Goal: Information Seeking & Learning: Learn about a topic

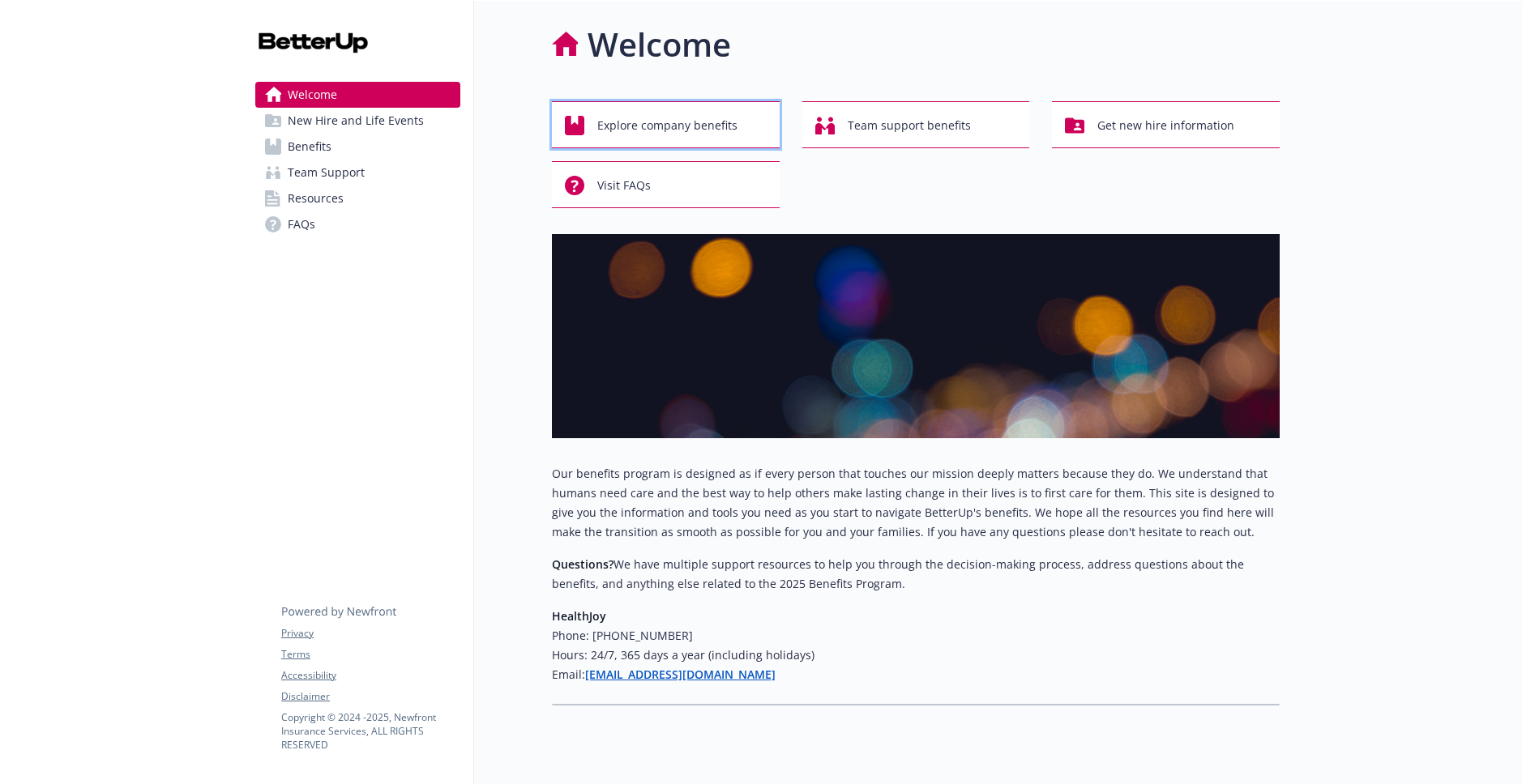
click at [683, 134] on span "Explore company benefits" at bounding box center [667, 125] width 140 height 31
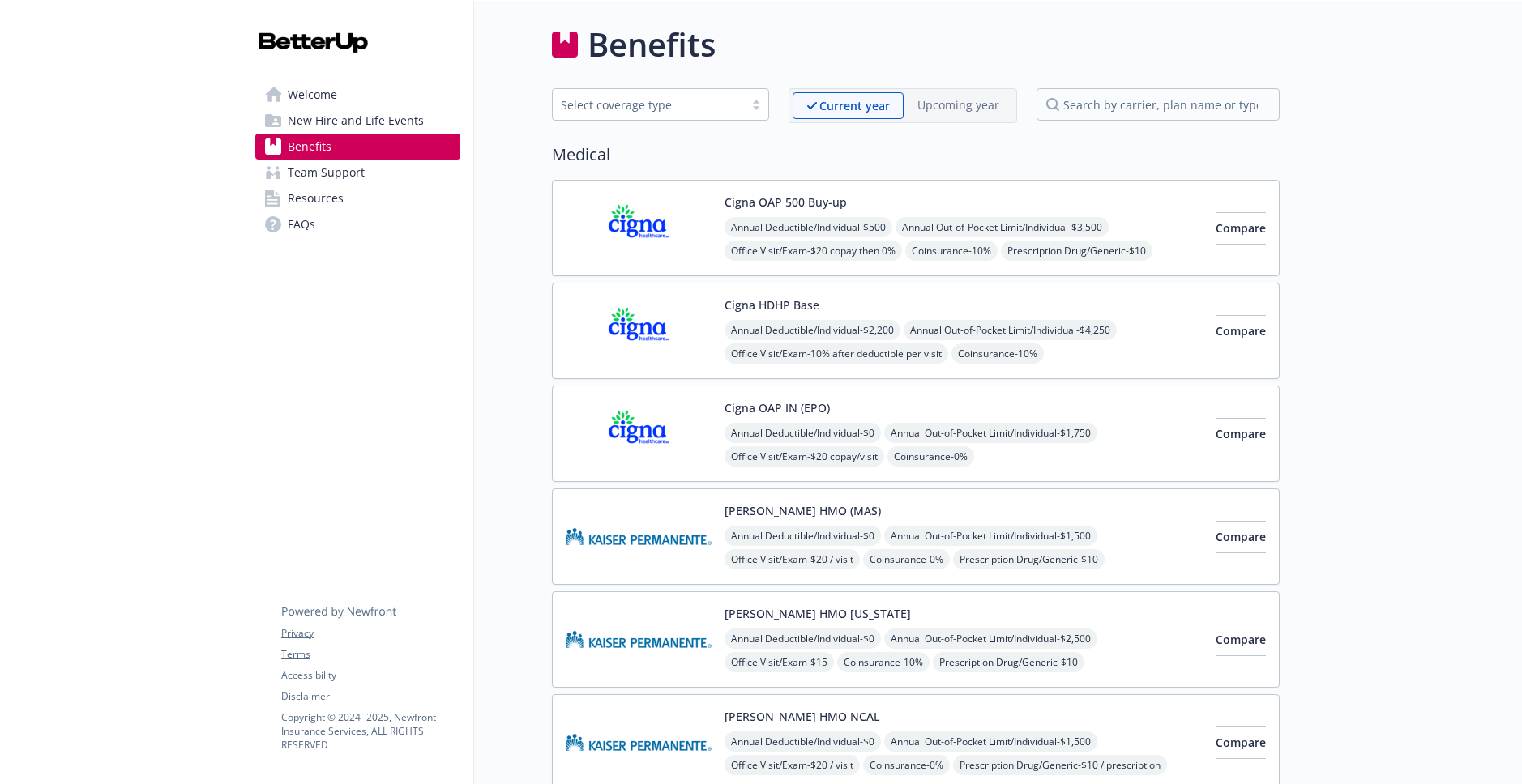
click at [831, 303] on div "Cigna HDHP Base Annual Deductible/Individual - $2,200 Annual Out-of-Pocket Limi…" at bounding box center [963, 330] width 478 height 69
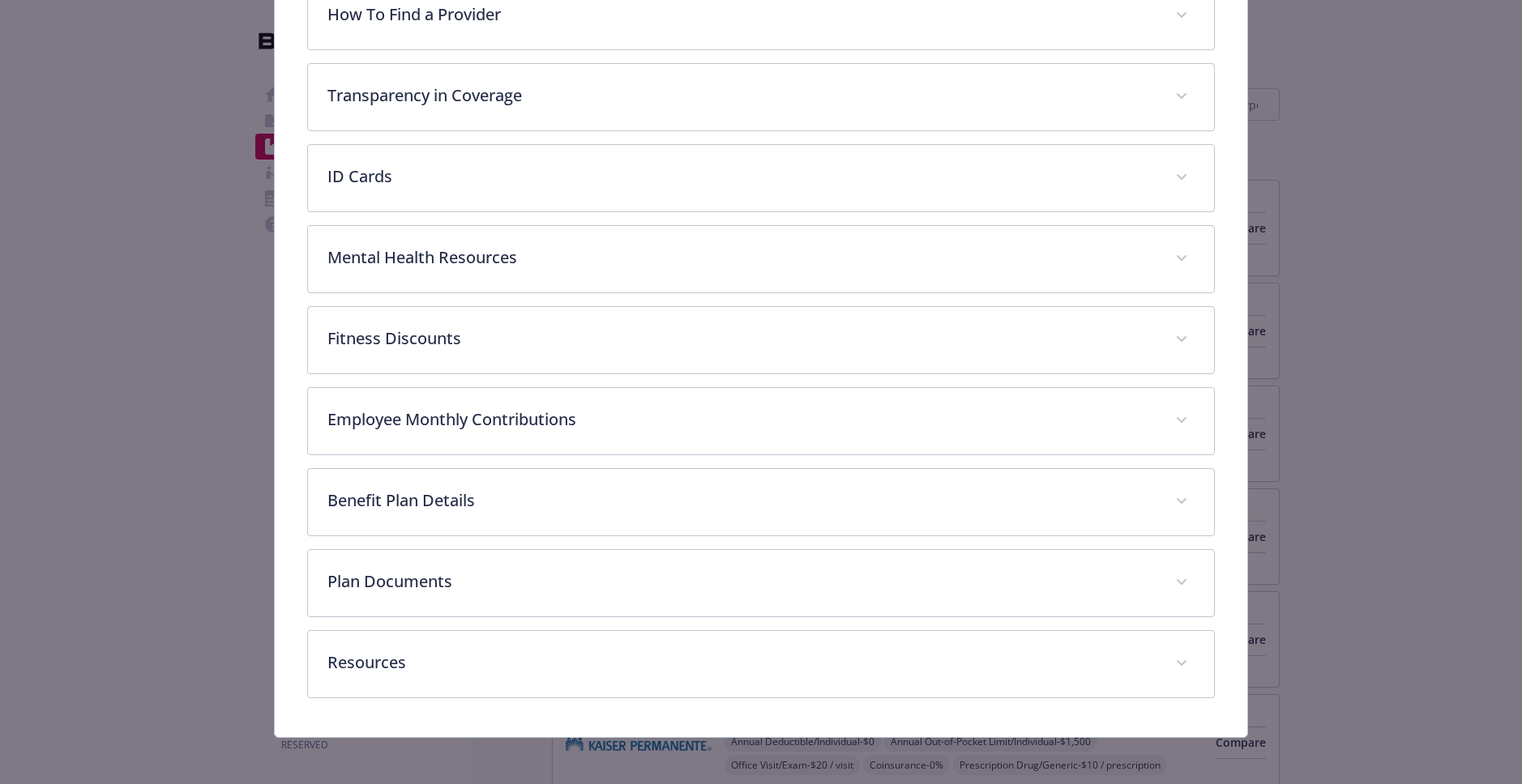
scroll to position [378, 0]
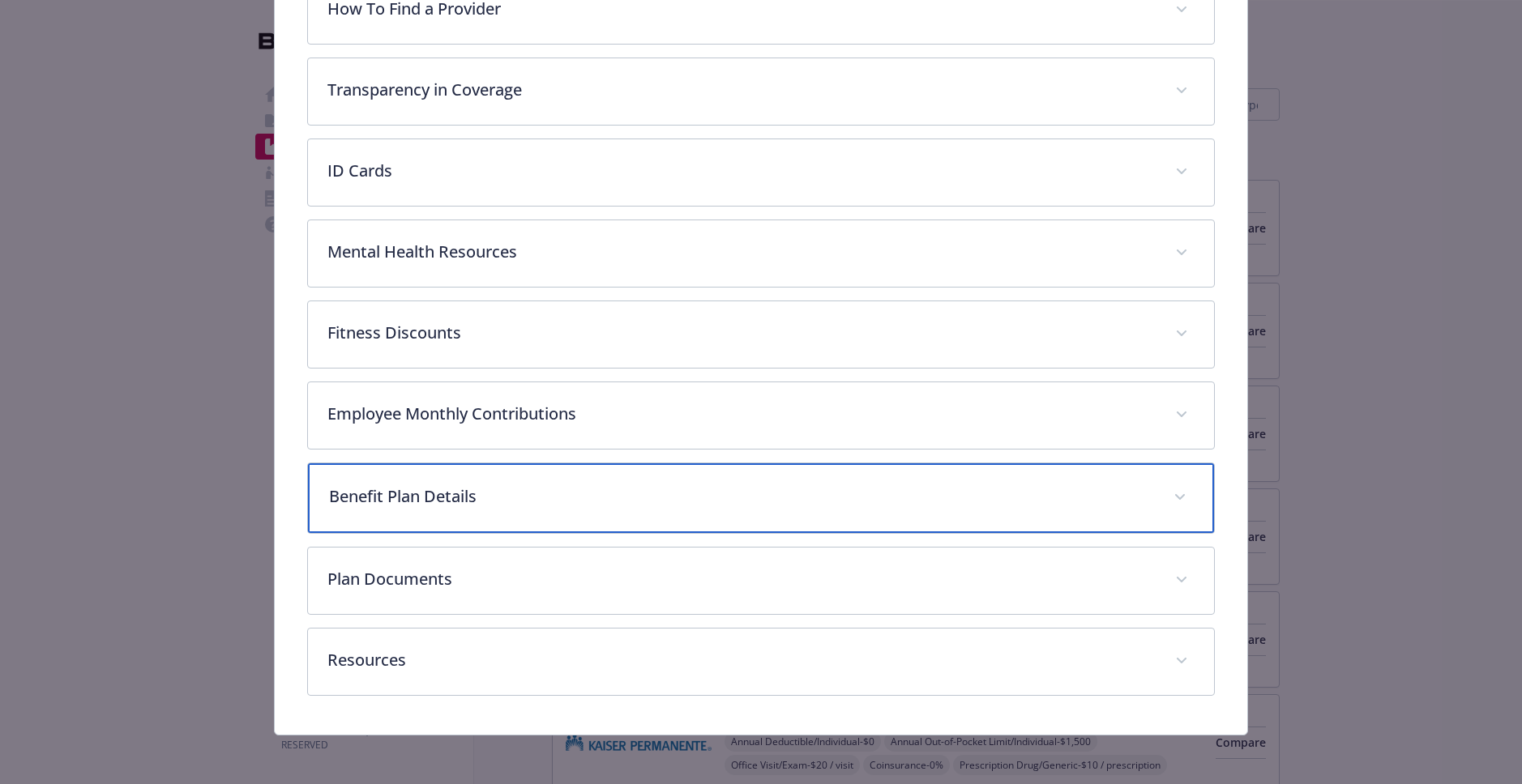
click at [531, 484] on p "Benefit Plan Details" at bounding box center [741, 496] width 825 height 24
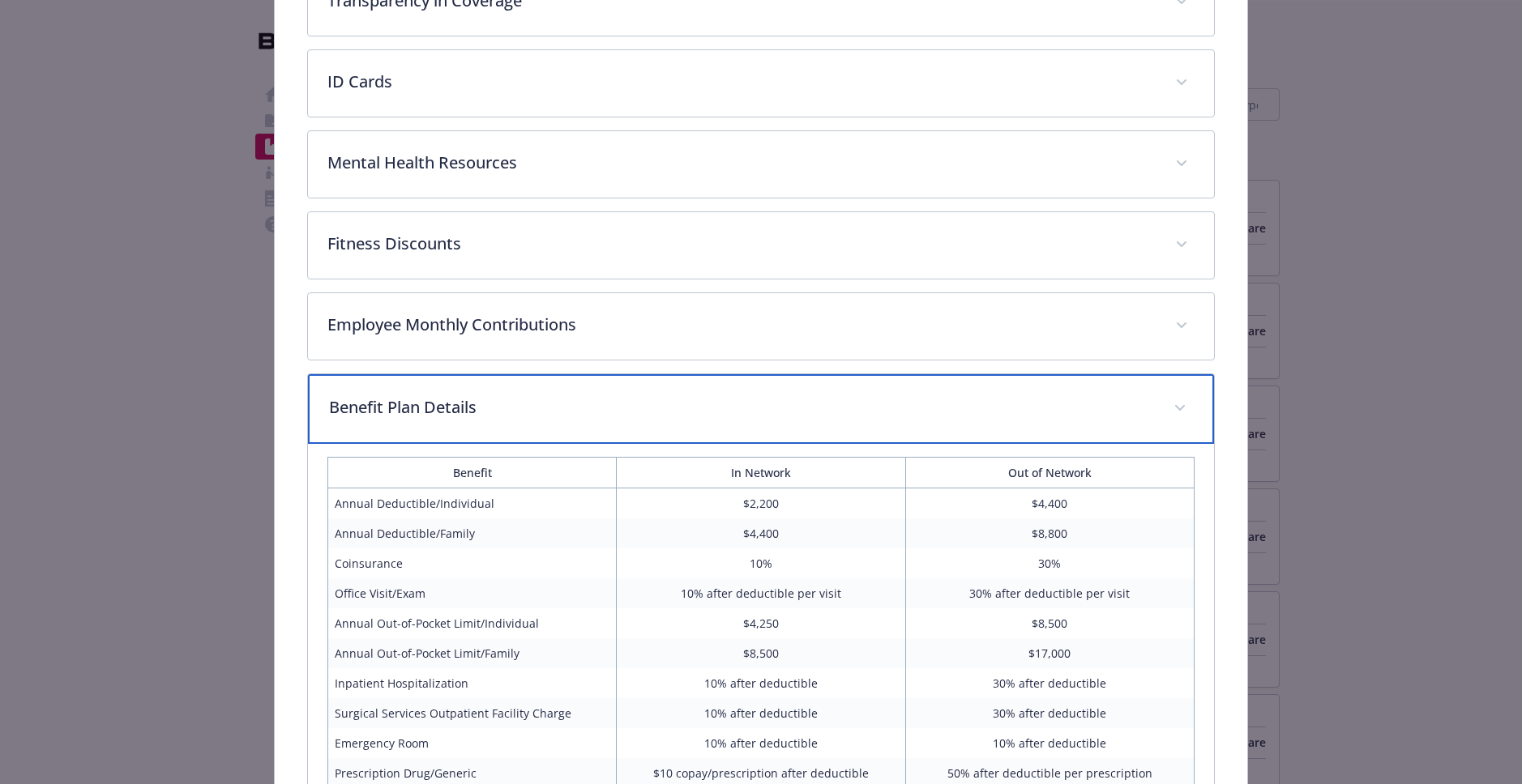
scroll to position [482, 0]
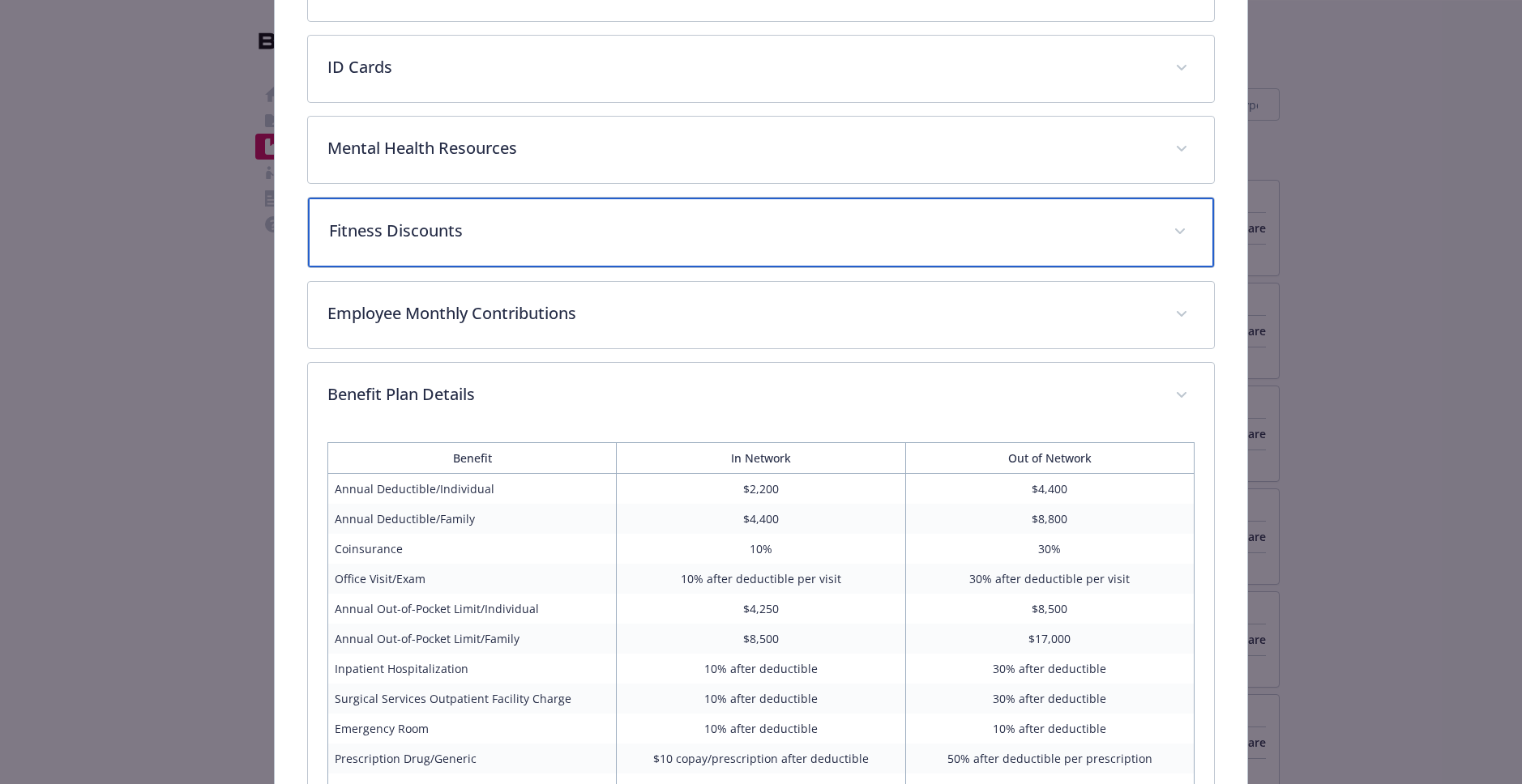
click at [455, 240] on p "Fitness Discounts" at bounding box center [741, 231] width 825 height 24
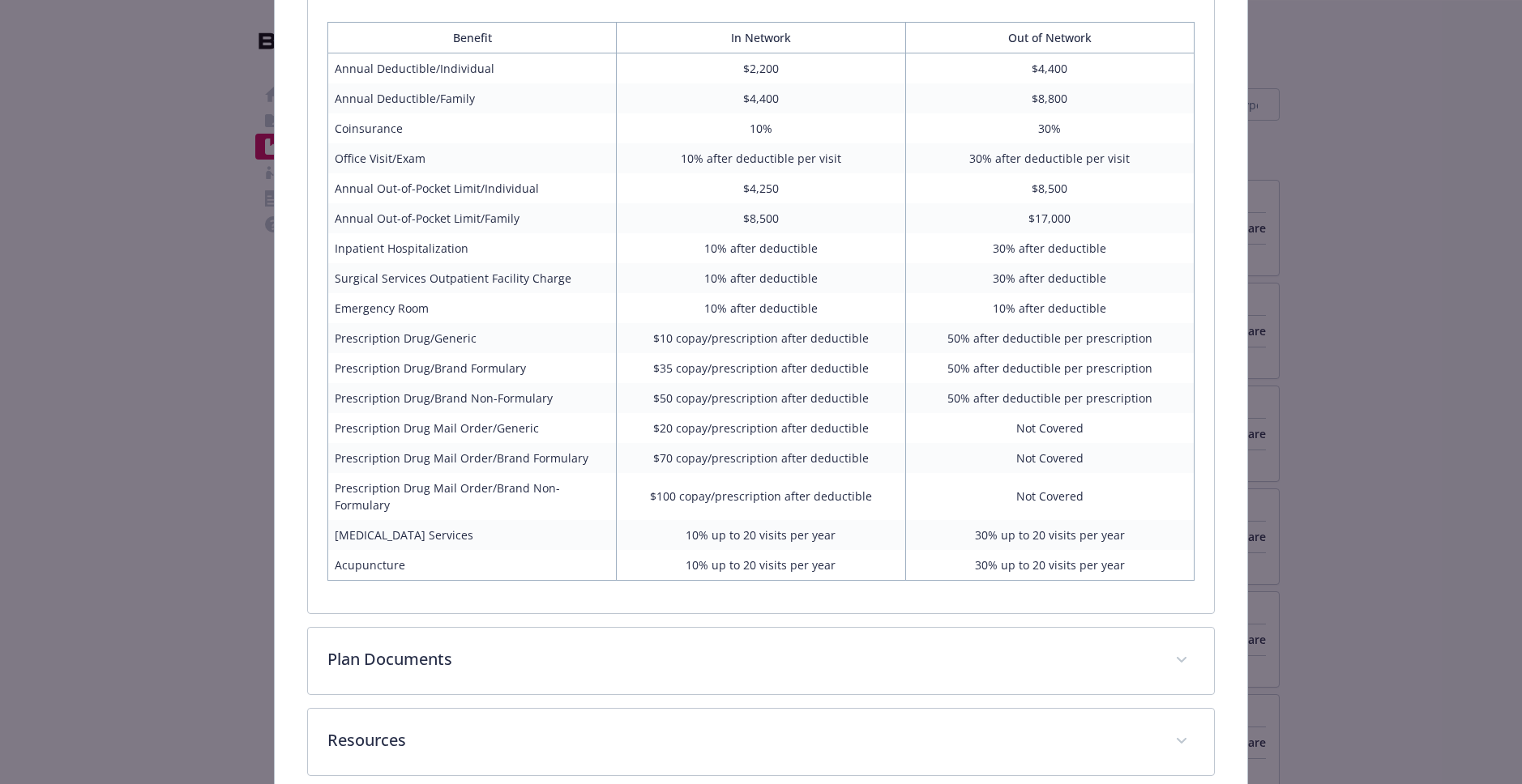
scroll to position [1231, 0]
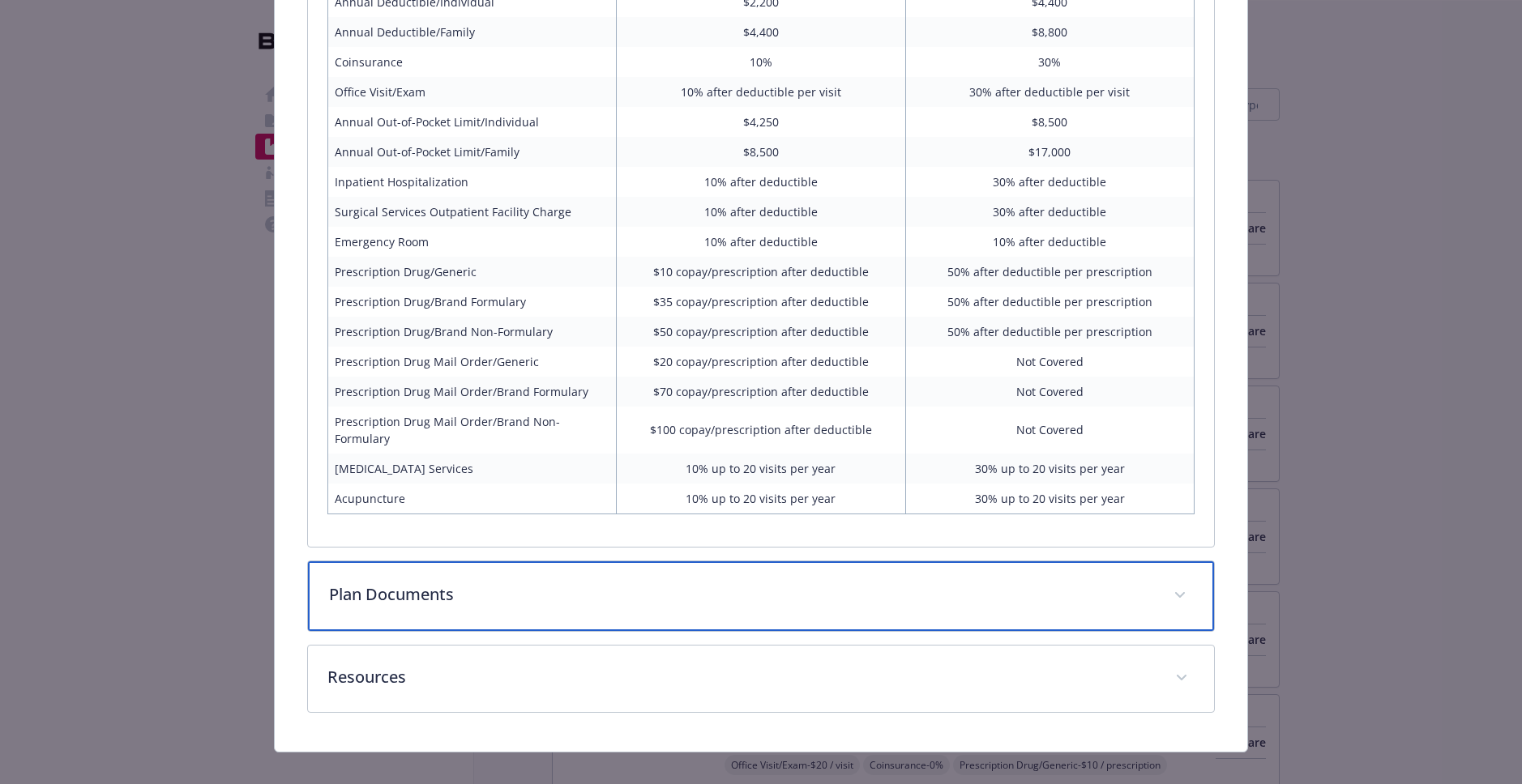
click at [369, 582] on p "Plan Documents" at bounding box center [741, 594] width 825 height 24
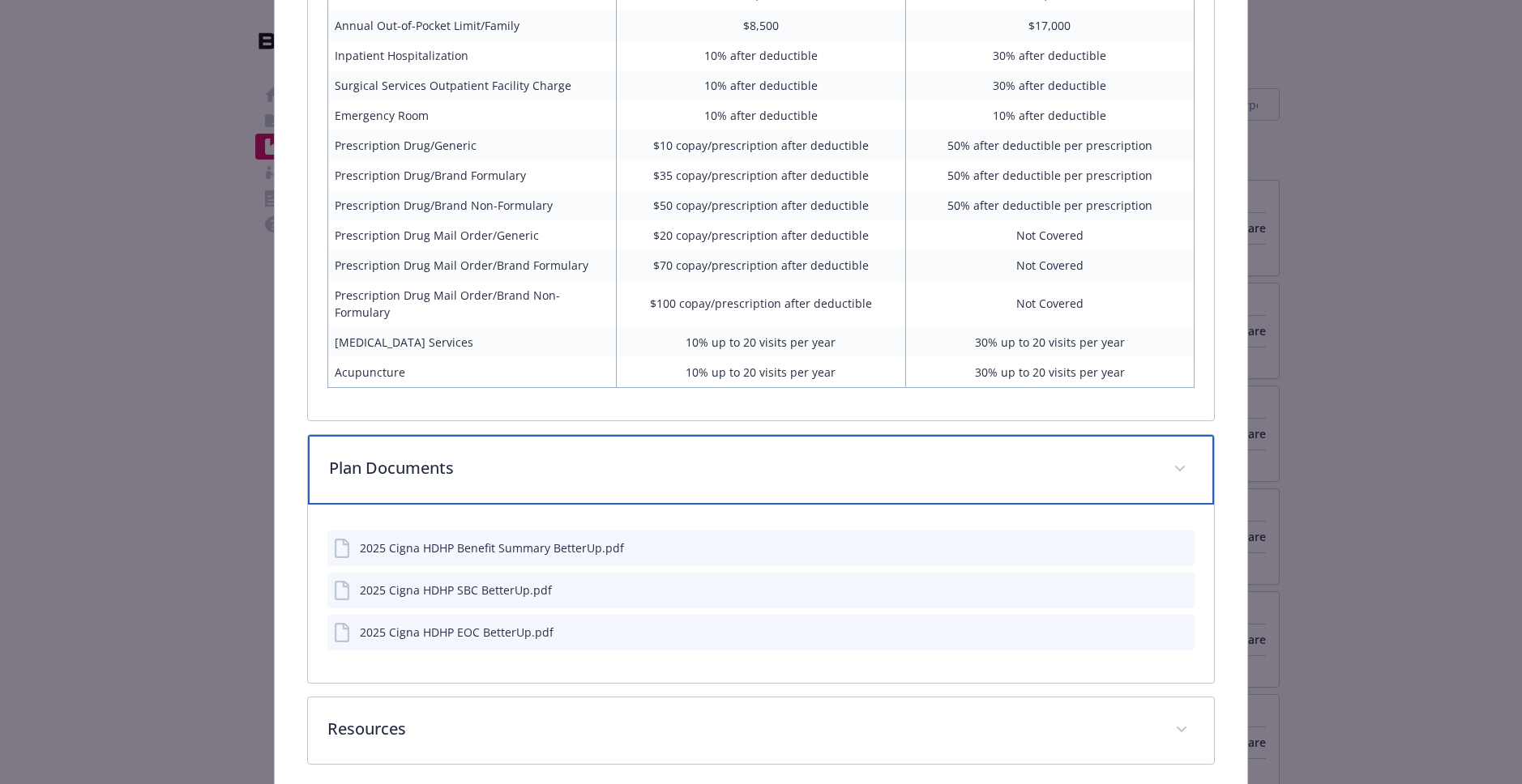
scroll to position [1355, 0]
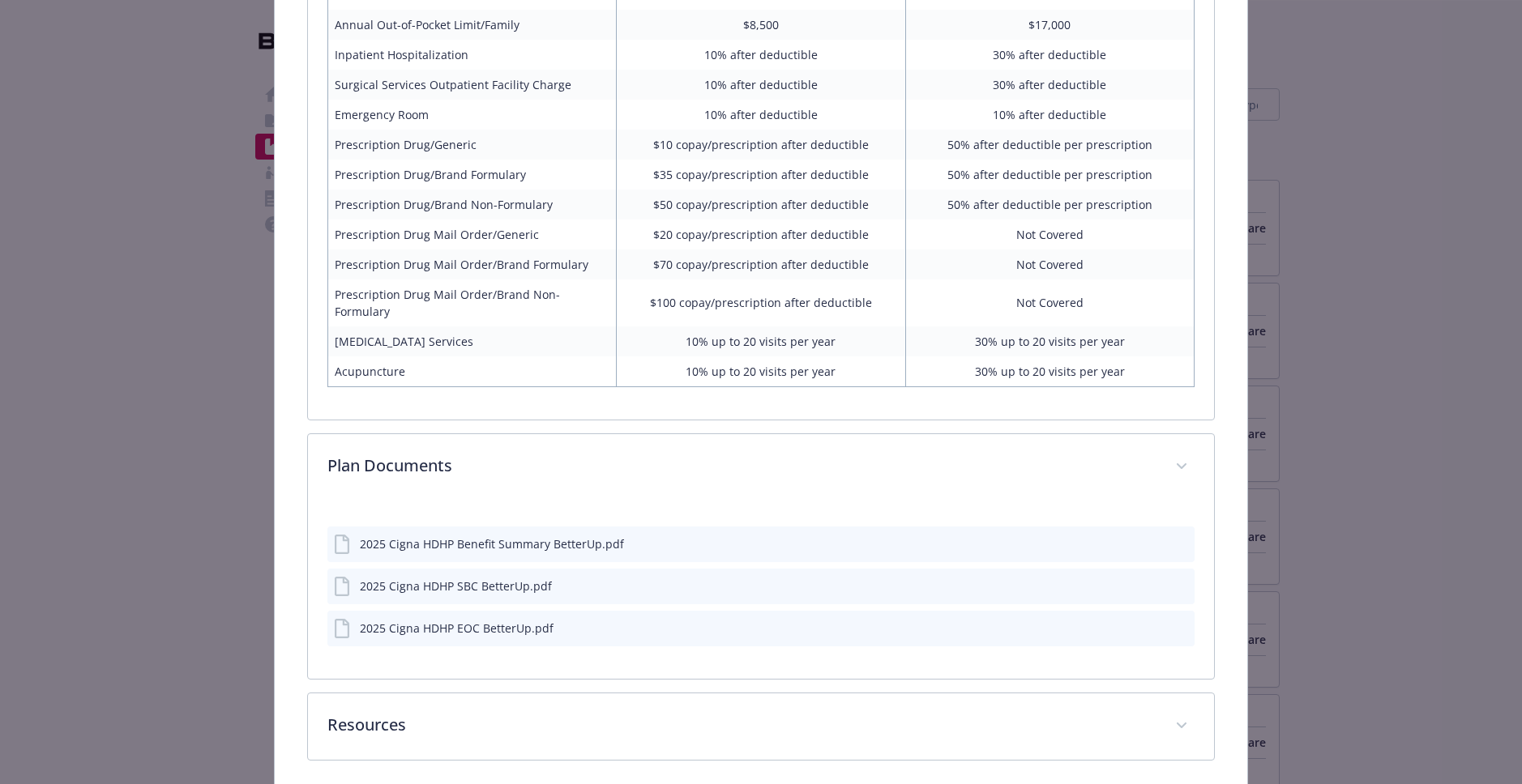
click at [525, 536] on div "2025 Cigna HDHP Benefit Summary BetterUp.pdf" at bounding box center [492, 544] width 264 height 17
click at [467, 536] on div "2025 Cigna HDHP Benefit Summary BetterUp.pdf" at bounding box center [492, 544] width 264 height 17
drag, startPoint x: 467, startPoint y: 525, endPoint x: 604, endPoint y: 524, distance: 137.0
click at [467, 536] on div "2025 Cigna HDHP Benefit Summary BetterUp.pdf" at bounding box center [492, 544] width 264 height 17
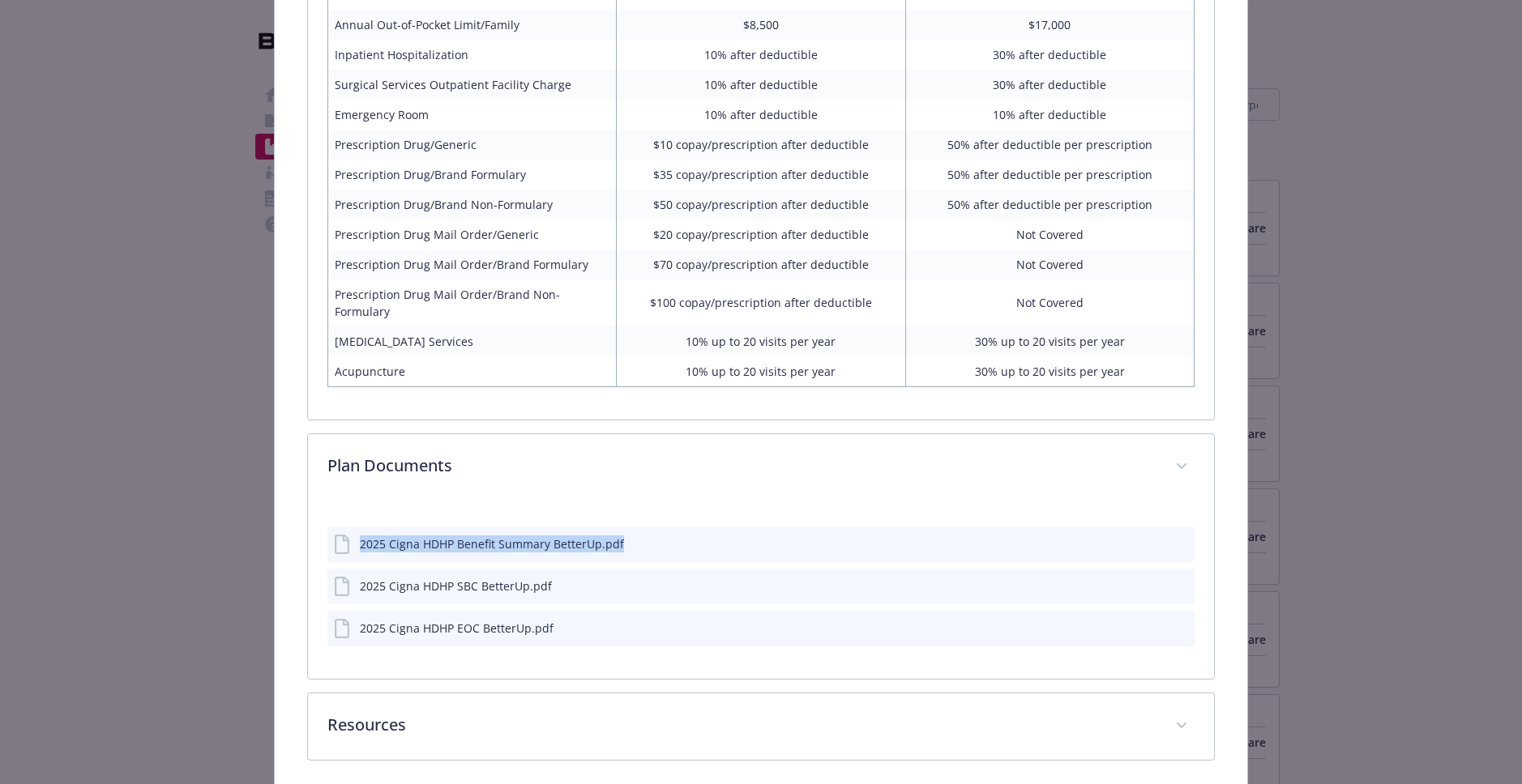
drag, startPoint x: 1153, startPoint y: 526, endPoint x: 1142, endPoint y: 523, distance: 11.4
click at [1153, 536] on icon "download file" at bounding box center [1154, 540] width 10 height 10
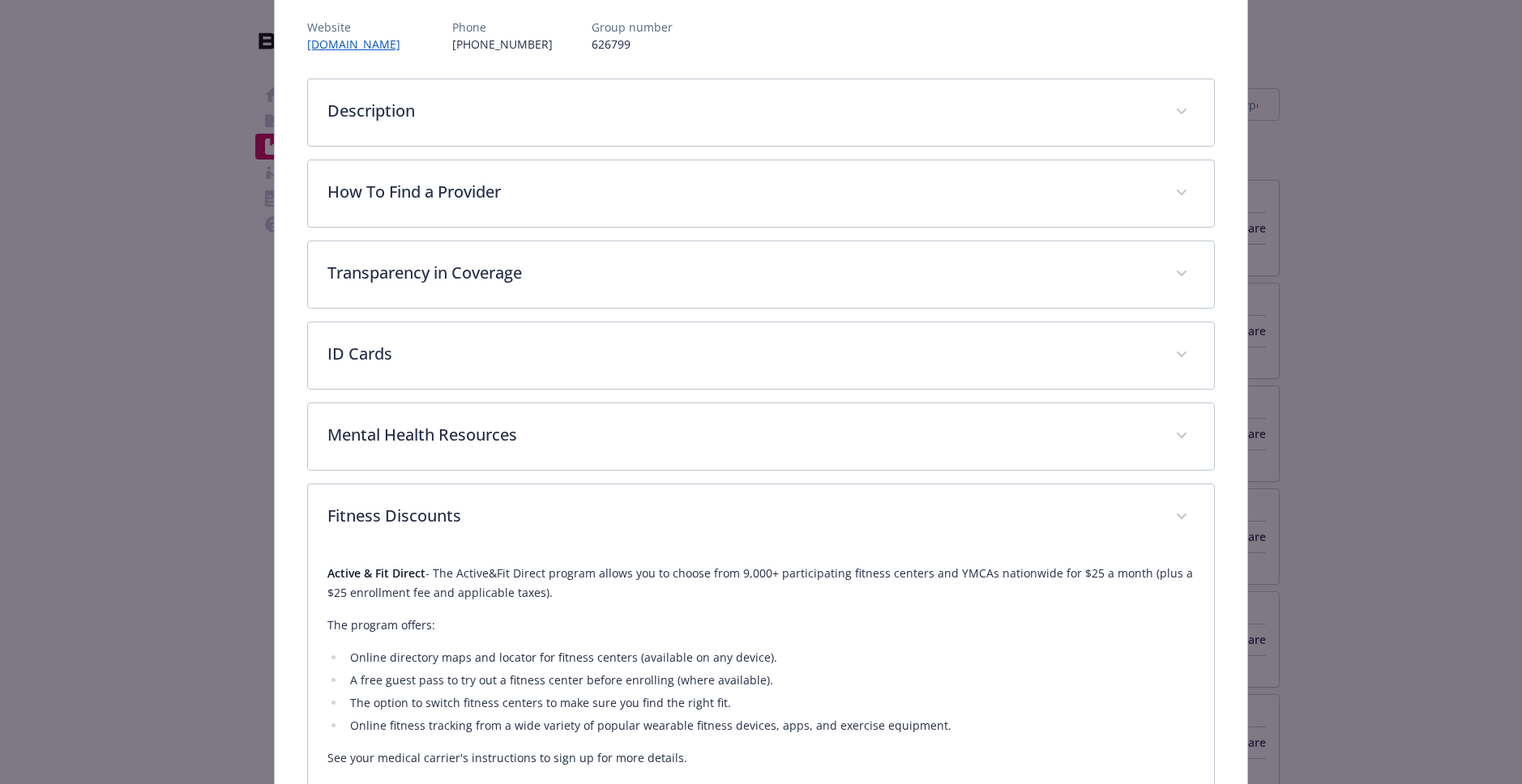
scroll to position [0, 0]
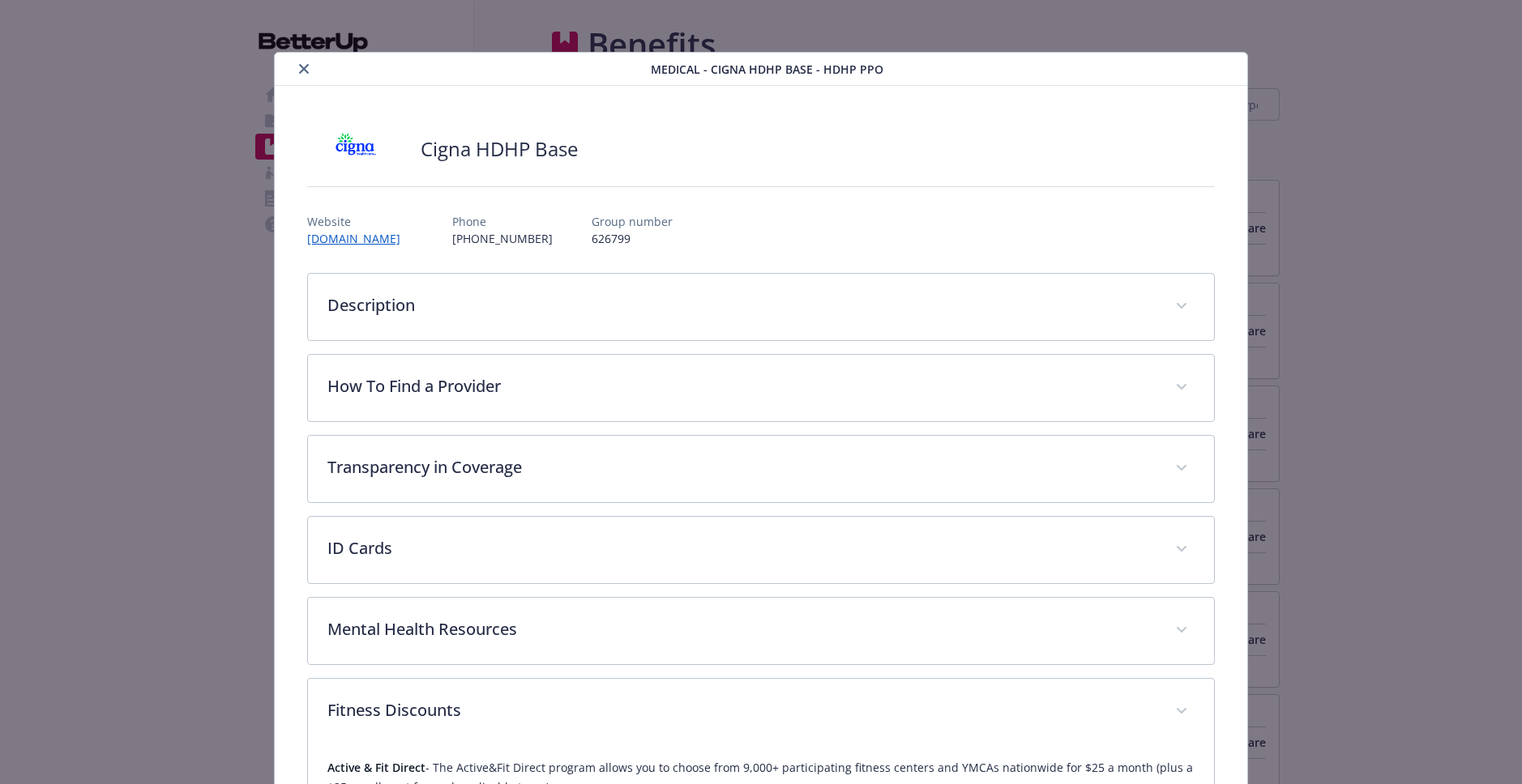
click at [305, 73] on icon "close" at bounding box center [303, 68] width 10 height 10
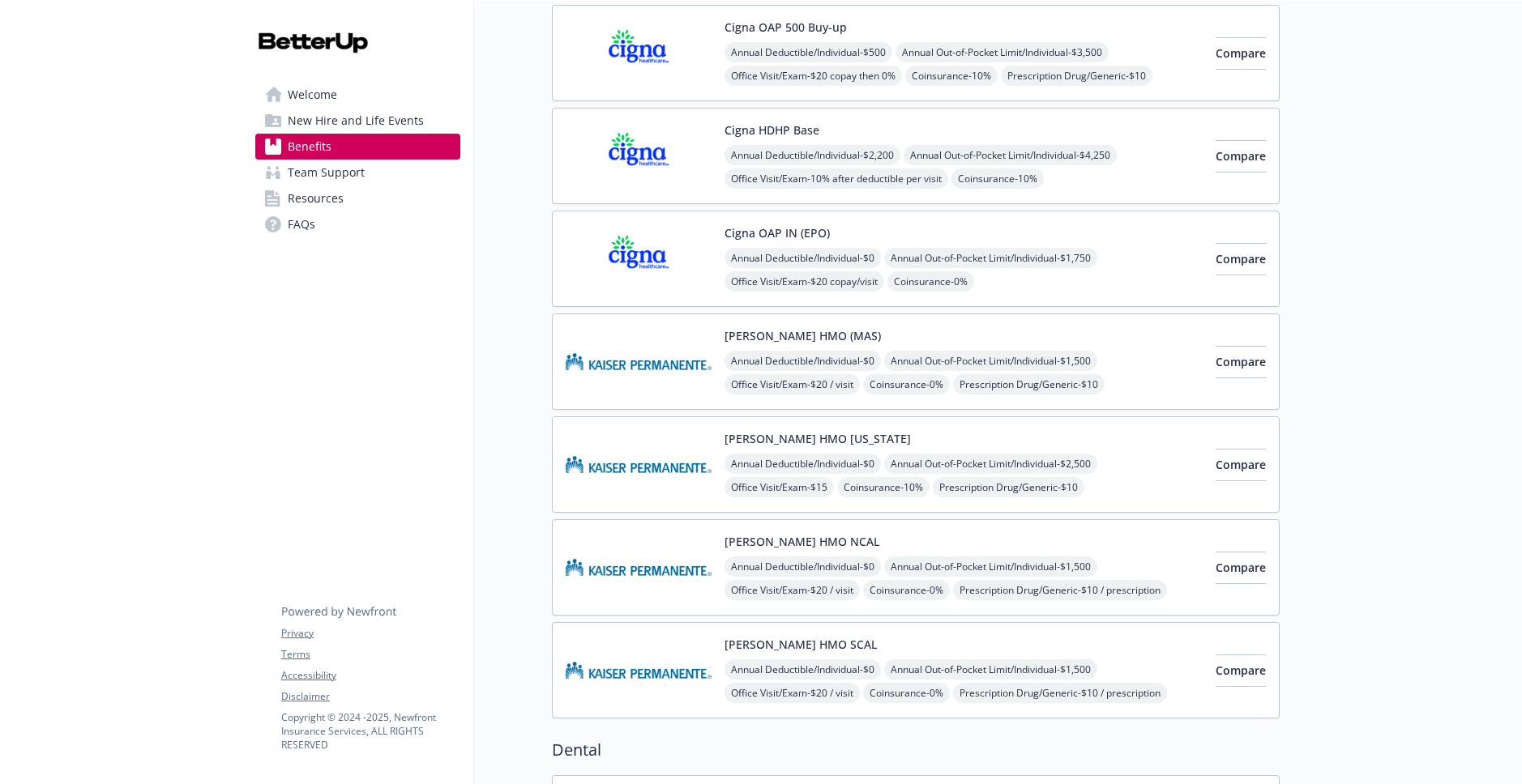
scroll to position [181, 0]
